Goal: Information Seeking & Learning: Learn about a topic

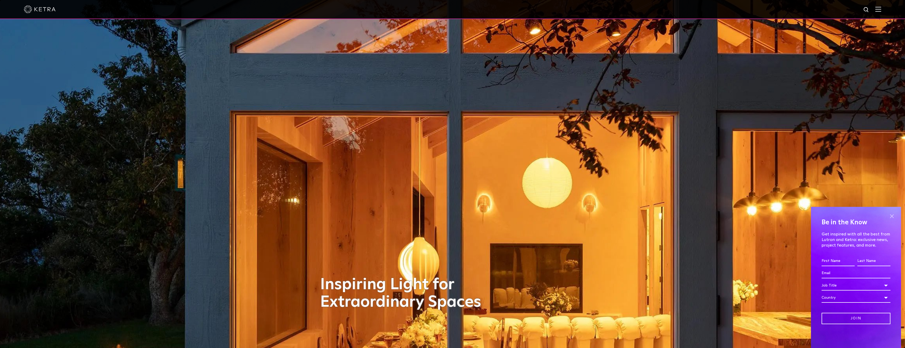
click at [892, 215] on span at bounding box center [892, 216] width 8 height 8
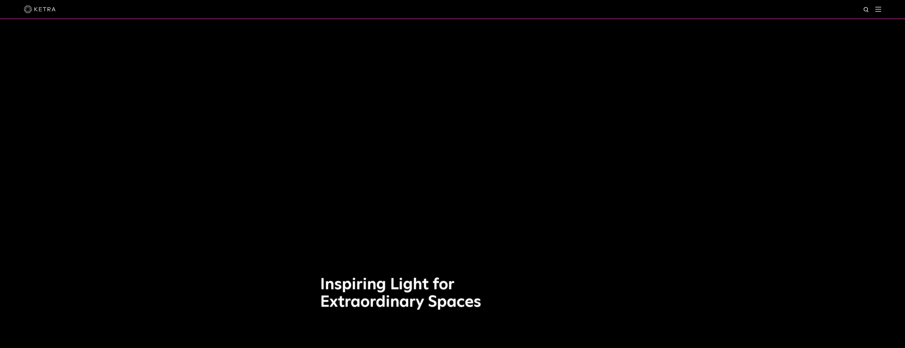
click at [882, 9] on img at bounding box center [879, 9] width 6 height 5
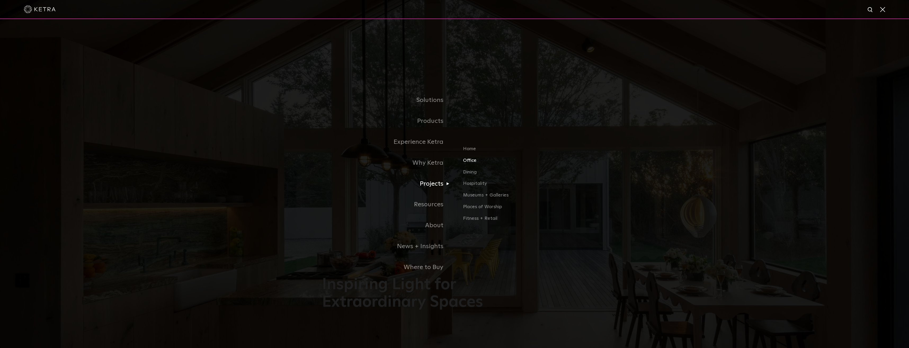
click at [469, 162] on link "Office" at bounding box center [525, 163] width 124 height 12
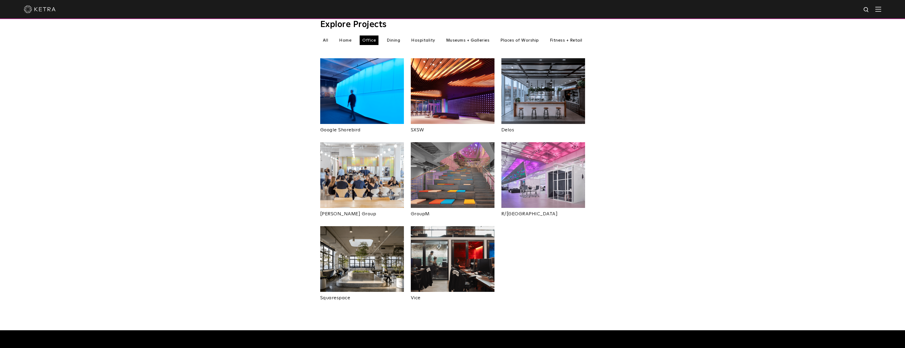
scroll to position [185, 0]
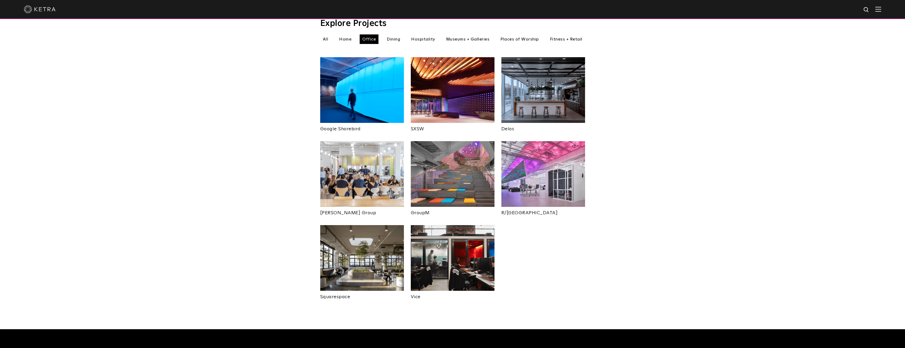
click at [350, 173] on img at bounding box center [362, 174] width 84 height 66
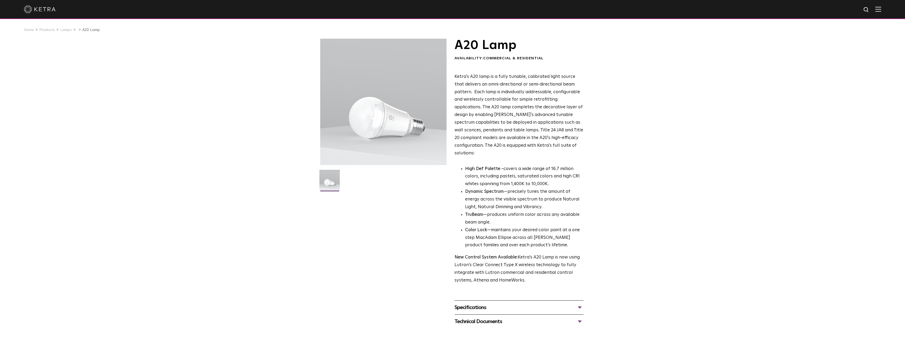
click at [695, 150] on div "A20 Lamp Availability: Commercial & Residential Ketra's A20 lamp is a fully tun…" at bounding box center [452, 184] width 905 height 290
